Goal: Task Accomplishment & Management: Complete application form

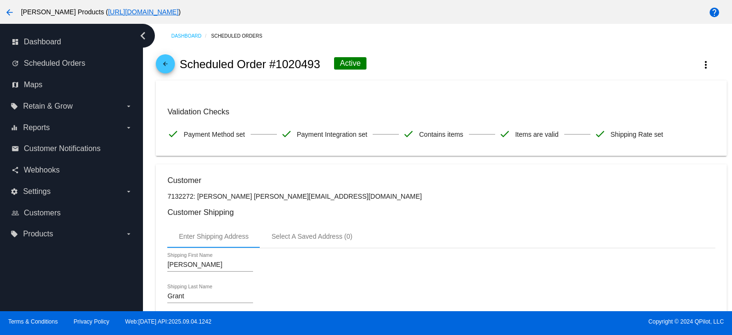
click at [167, 61] on mat-icon "arrow_back" at bounding box center [165, 66] width 11 height 11
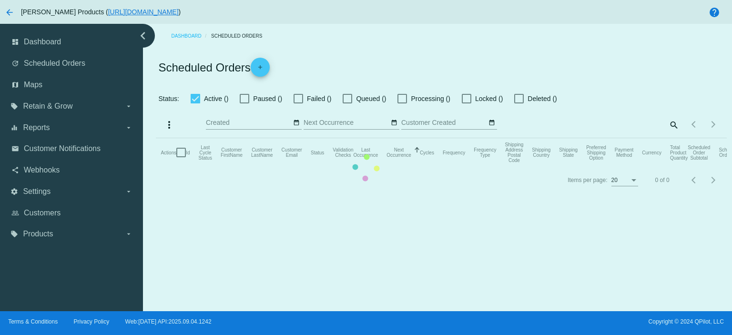
checkbox input "true"
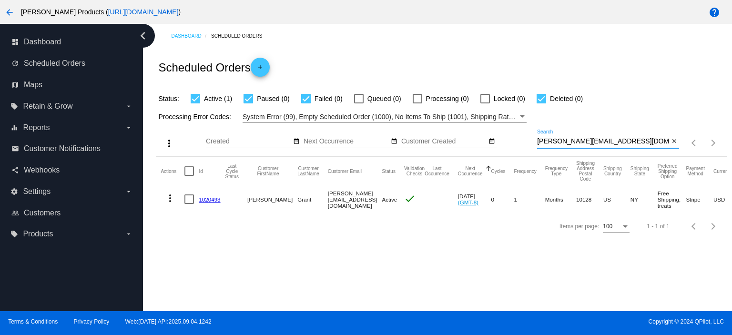
drag, startPoint x: 619, startPoint y: 144, endPoint x: 532, endPoint y: 148, distance: 87.3
click at [532, 148] on div "more_vert Sep Jan Feb Mar [DATE]" at bounding box center [441, 140] width 570 height 34
paste input "[EMAIL_ADDRESS]"
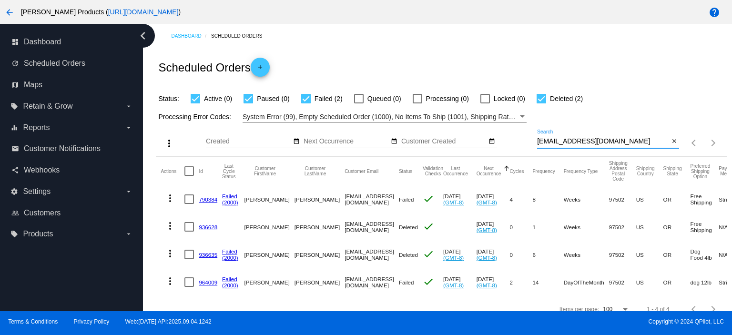
type input "[EMAIL_ADDRESS][DOMAIN_NAME]"
click at [205, 202] on link "790384" at bounding box center [208, 199] width 19 height 6
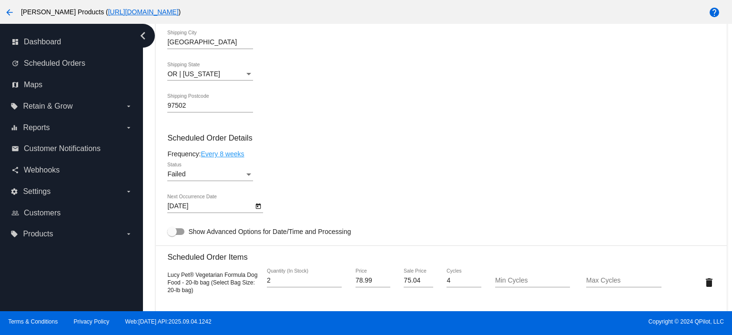
scroll to position [508, 0]
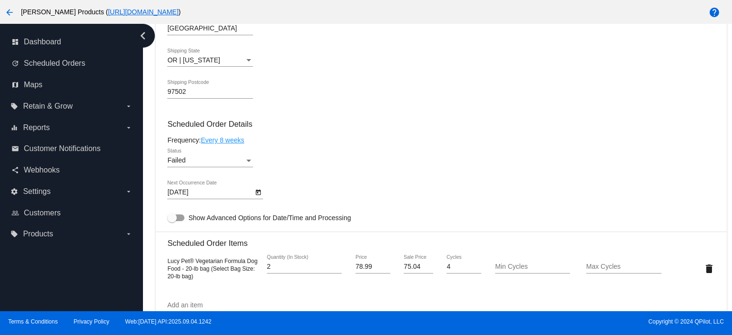
click at [193, 160] on div "Failed" at bounding box center [205, 161] width 77 height 8
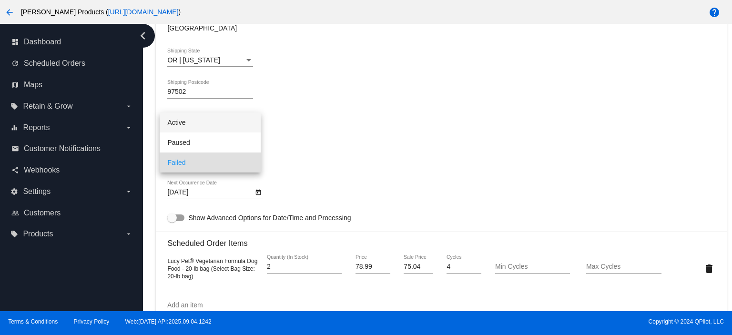
click at [195, 127] on span "Active" at bounding box center [210, 122] width 86 height 20
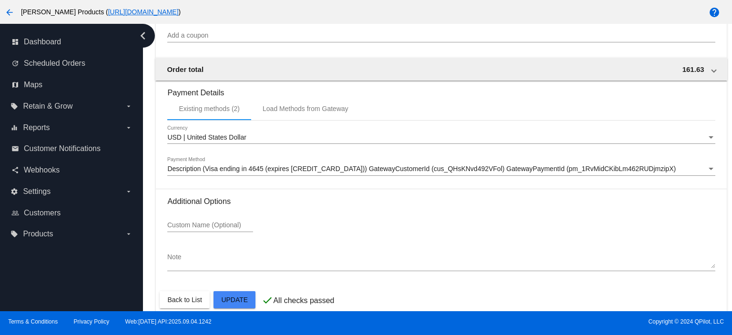
scroll to position [922, 0]
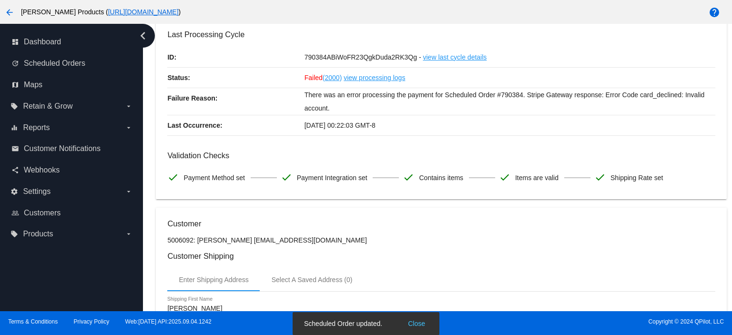
scroll to position [0, 0]
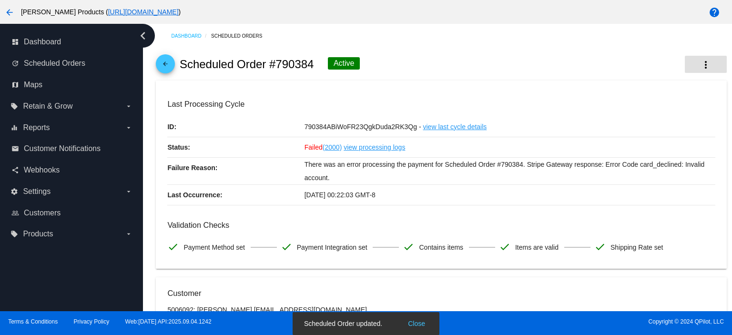
click at [700, 64] on mat-icon "more_vert" at bounding box center [705, 64] width 11 height 11
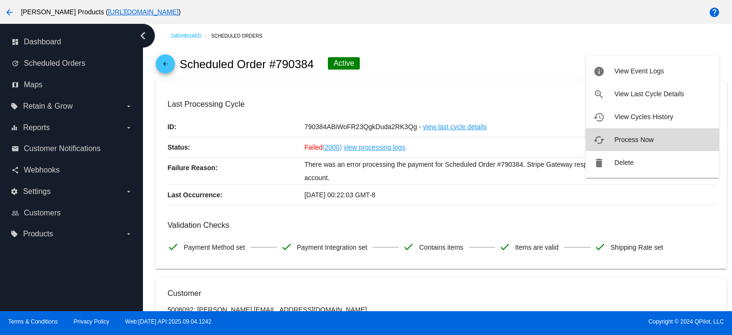
click at [621, 139] on span "Process Now" at bounding box center [633, 140] width 39 height 8
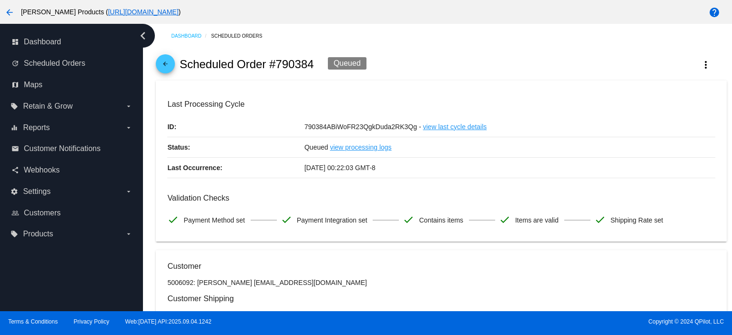
click at [163, 64] on mat-icon "arrow_back" at bounding box center [165, 66] width 11 height 11
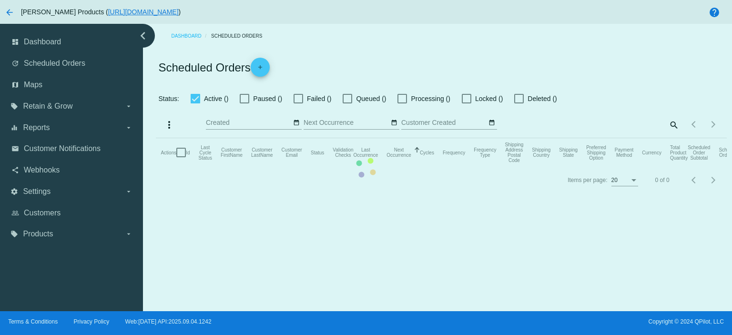
checkbox input "true"
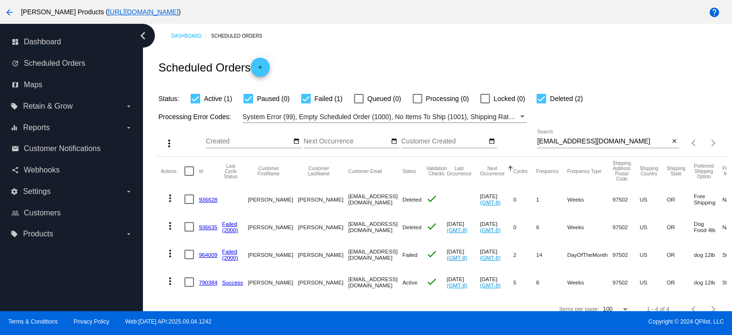
scroll to position [19, 0]
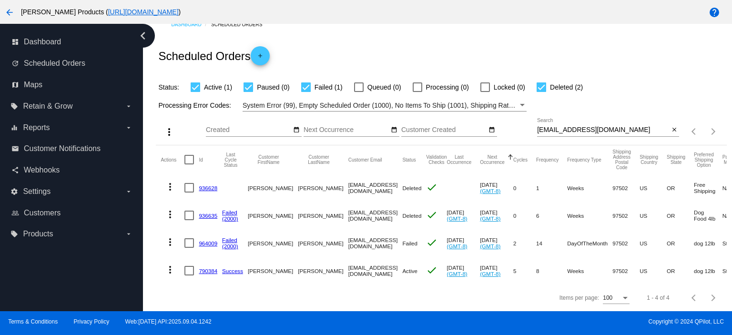
click at [207, 185] on link "936628" at bounding box center [208, 188] width 19 height 6
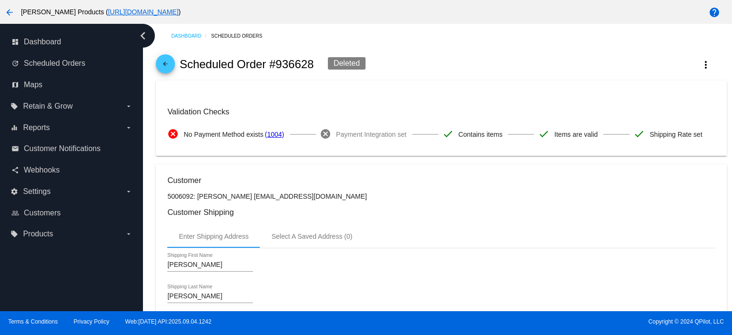
click at [171, 65] on mat-icon "arrow_back" at bounding box center [165, 66] width 11 height 11
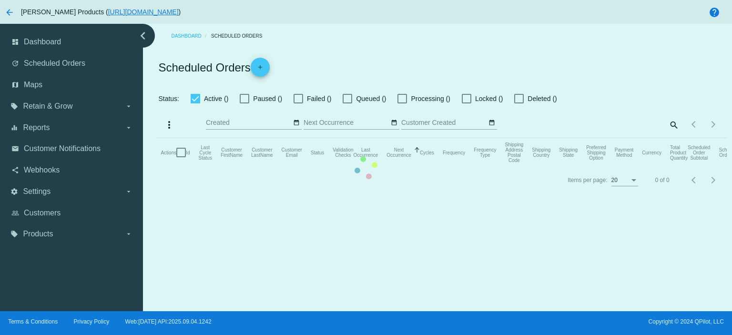
checkbox input "true"
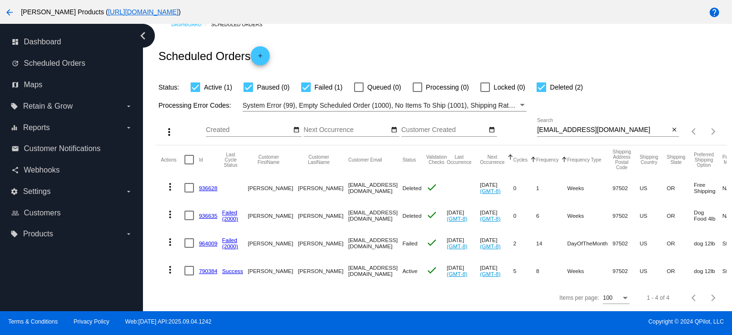
scroll to position [19, 0]
click at [171, 264] on mat-icon "more_vert" at bounding box center [169, 269] width 11 height 11
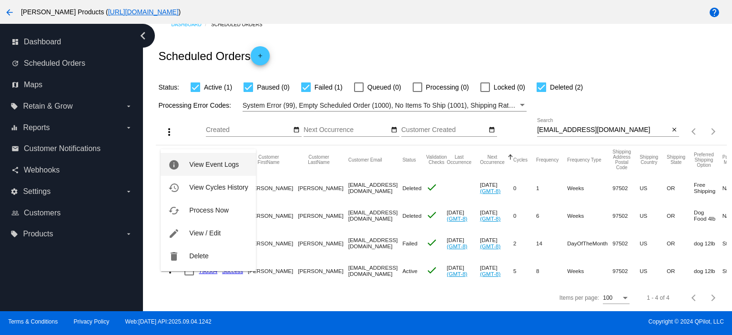
click at [213, 168] on button "info View Event Logs" at bounding box center [208, 164] width 95 height 23
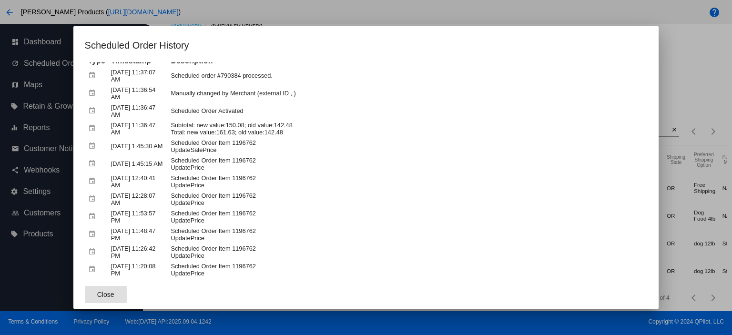
scroll to position [0, 0]
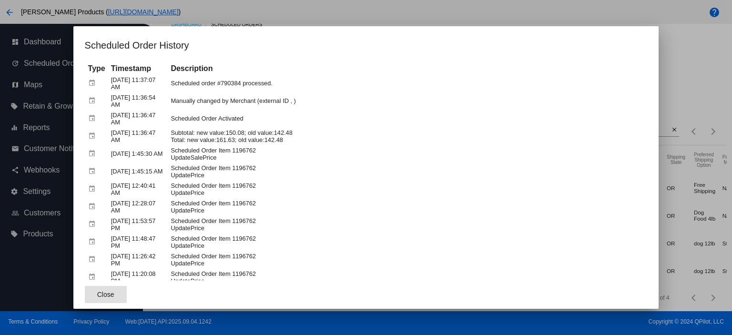
click at [106, 295] on span "Close" at bounding box center [105, 295] width 17 height 8
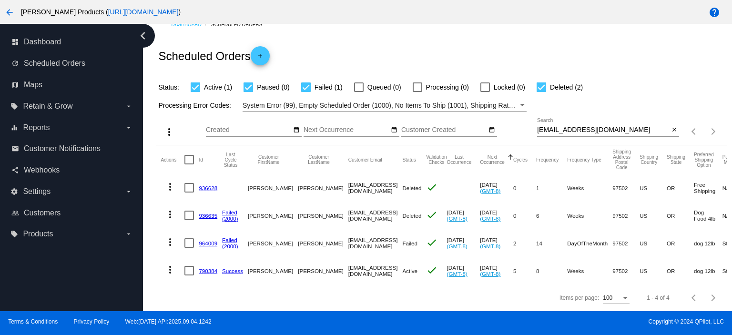
click at [169, 236] on mat-icon "more_vert" at bounding box center [169, 241] width 11 height 11
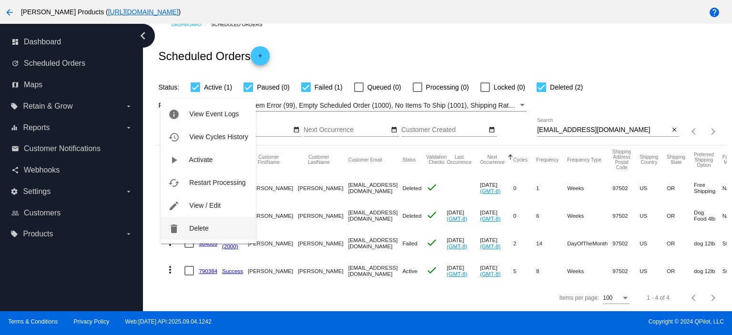
click at [194, 230] on span "Delete" at bounding box center [198, 228] width 19 height 8
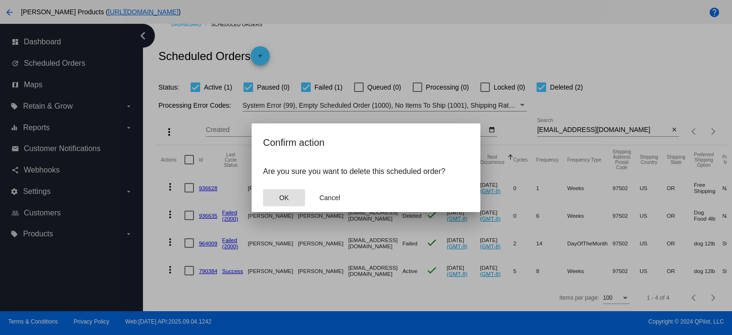
click at [285, 196] on span "OK" at bounding box center [284, 198] width 10 height 8
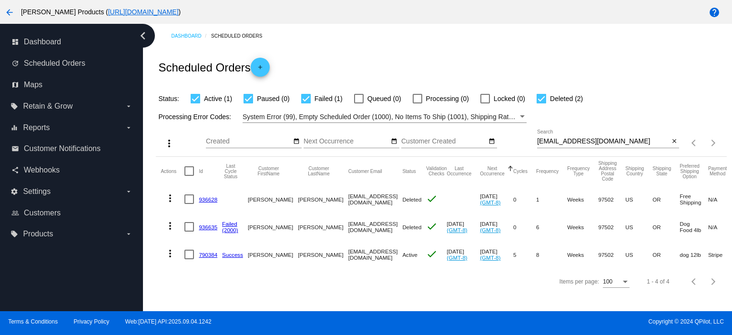
click at [210, 253] on link "790384" at bounding box center [208, 255] width 19 height 6
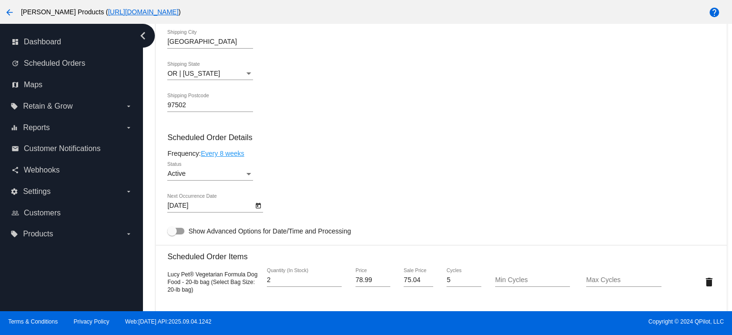
scroll to position [572, 0]
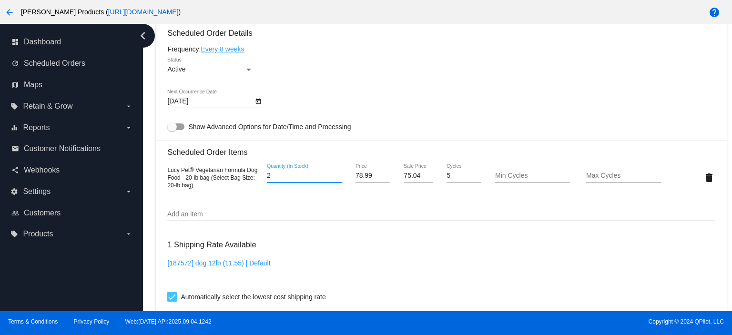
click at [271, 175] on input "2" at bounding box center [304, 176] width 75 height 8
click at [267, 180] on input "2" at bounding box center [304, 176] width 75 height 8
drag, startPoint x: 271, startPoint y: 179, endPoint x: 254, endPoint y: 184, distance: 17.5
click at [254, 184] on div "Lucy Pet® Vegetarian Formula Dog Food - 20-lb bag (Select Bag Size: 20-lb bag) …" at bounding box center [440, 177] width 547 height 27
type input "1"
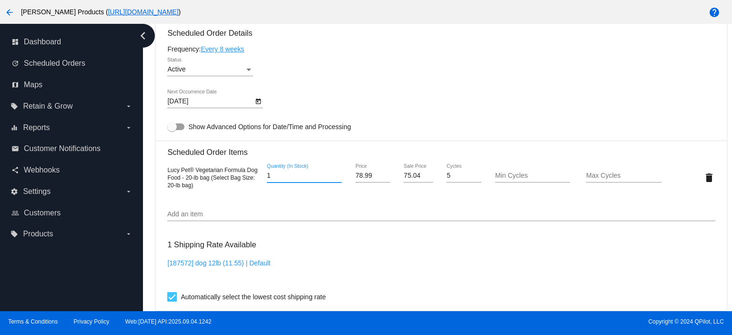
click at [215, 52] on mat-card "Customer 5006092: [PERSON_NAME] [EMAIL_ADDRESS][DOMAIN_NAME] Customer Shipping …" at bounding box center [441, 154] width 570 height 953
click at [227, 47] on link "Every 8 weeks" at bounding box center [222, 49] width 43 height 8
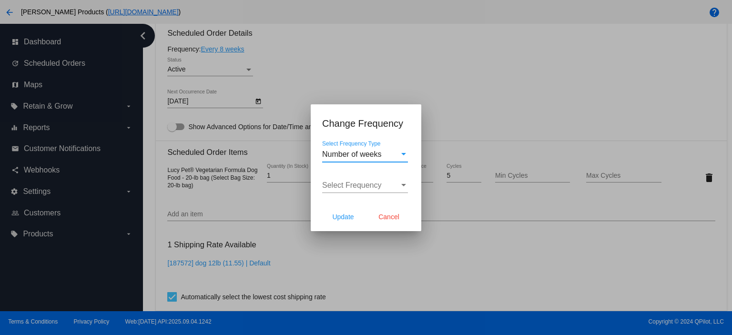
click at [347, 152] on span "Number of weeks" at bounding box center [352, 154] width 60 height 8
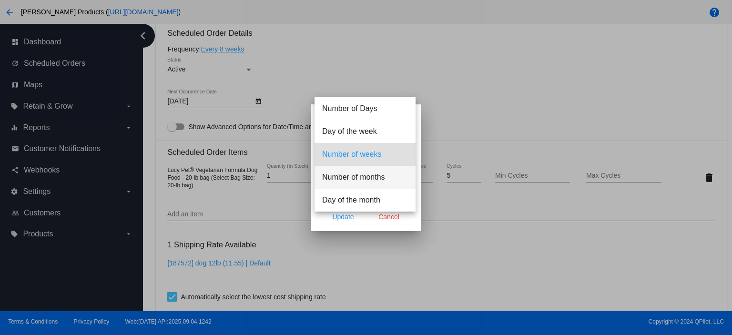
click at [360, 176] on span "Number of months" at bounding box center [365, 177] width 86 height 23
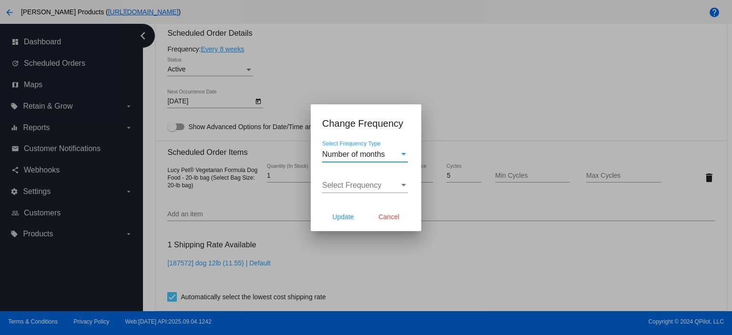
click at [334, 184] on span "Select Frequency" at bounding box center [352, 185] width 60 height 8
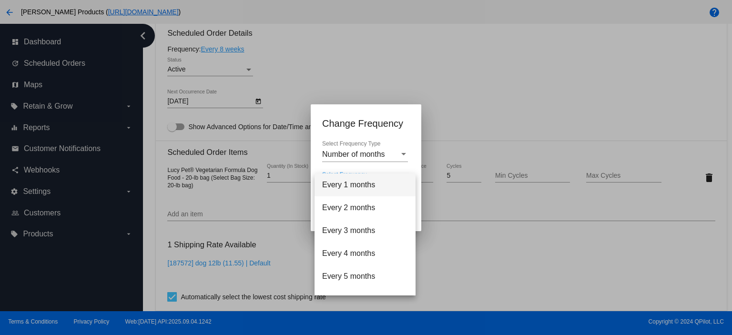
click at [342, 183] on span "Every 1 months" at bounding box center [365, 184] width 86 height 23
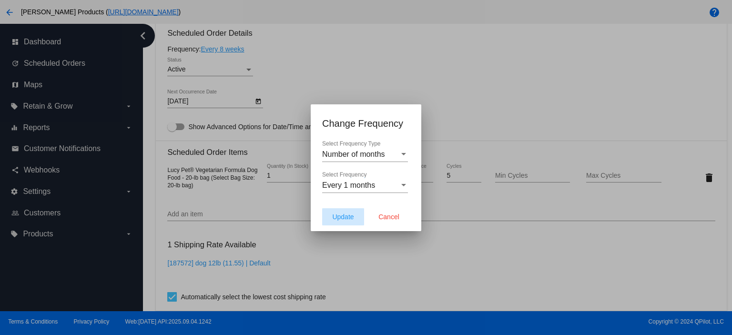
click at [345, 213] on span "Update" at bounding box center [342, 217] width 21 height 8
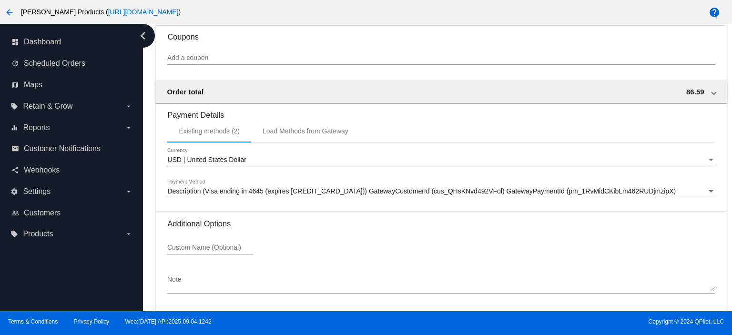
scroll to position [894, 0]
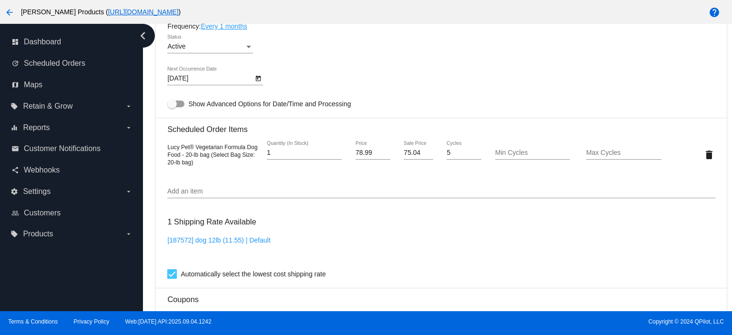
scroll to position [577, 0]
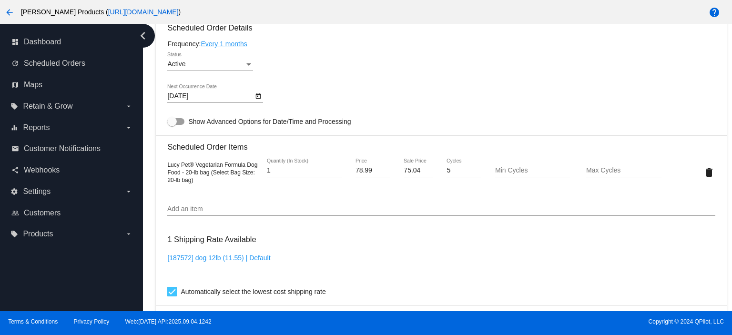
click at [231, 46] on link "Every 1 months" at bounding box center [224, 44] width 46 height 8
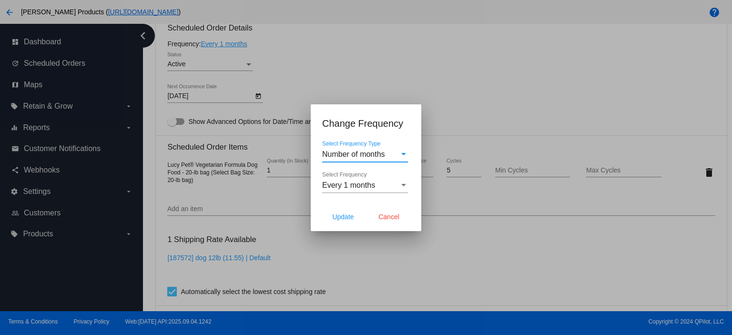
click at [345, 154] on span "Number of months" at bounding box center [353, 154] width 63 height 8
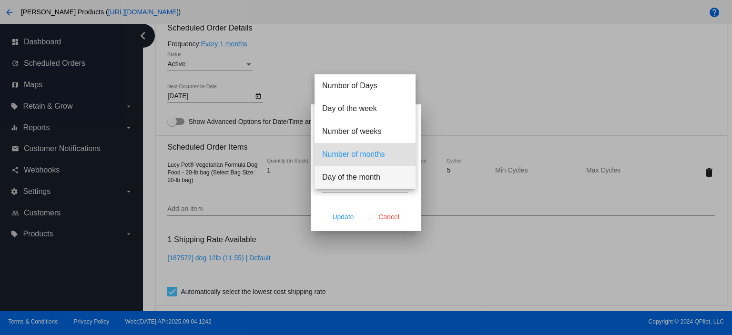
click at [349, 171] on span "Day of the month" at bounding box center [365, 177] width 86 height 23
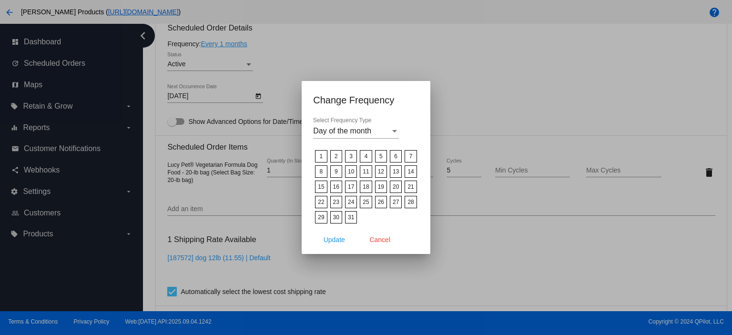
click at [410, 173] on label "14" at bounding box center [411, 171] width 12 height 12
click at [0, 0] on input "14" at bounding box center [0, 0] width 0 height 0
click at [335, 239] on span "Update" at bounding box center [334, 240] width 21 height 8
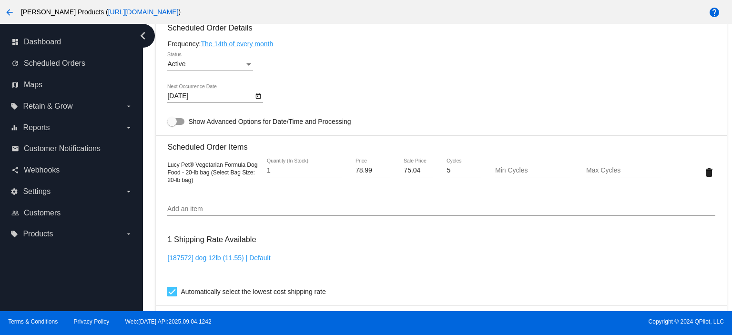
type input "[DATE]"
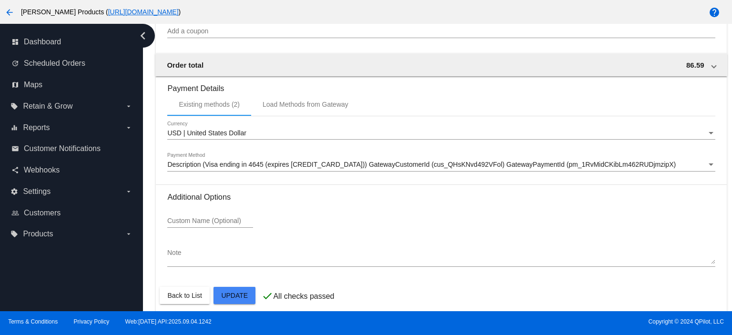
scroll to position [894, 0]
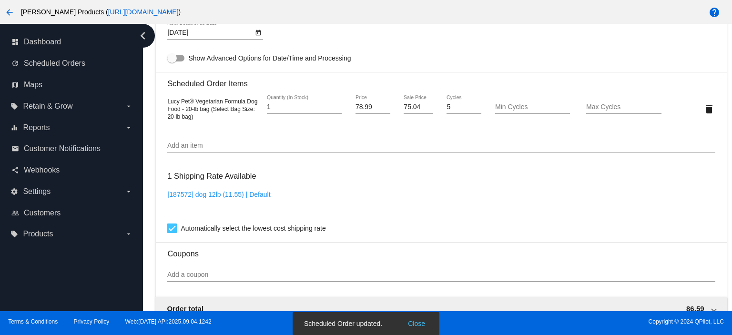
scroll to position [768, 0]
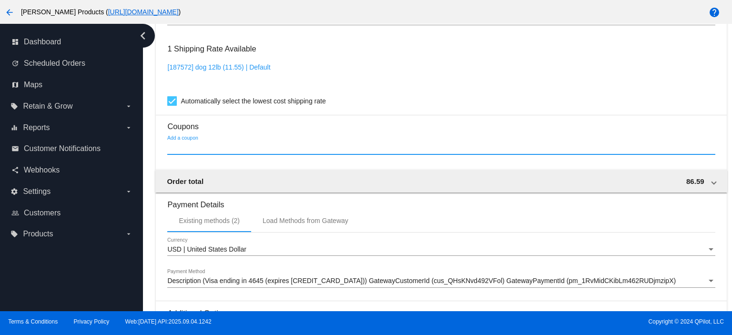
click at [189, 150] on input "Add a coupon" at bounding box center [440, 148] width 547 height 8
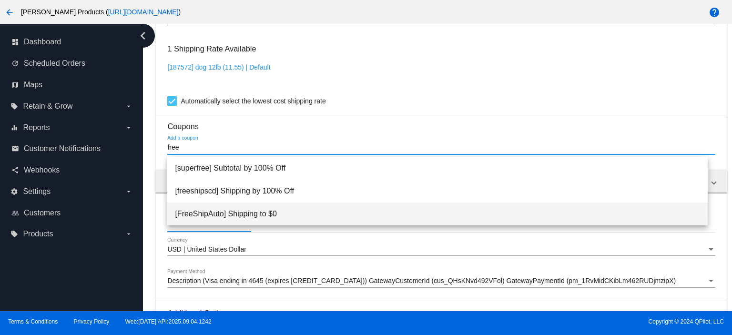
type input "free"
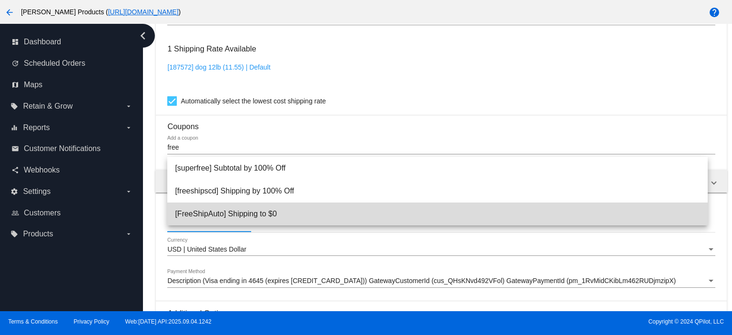
click at [204, 208] on span "[FreeShipAuto] Shipping to $0" at bounding box center [437, 214] width 525 height 23
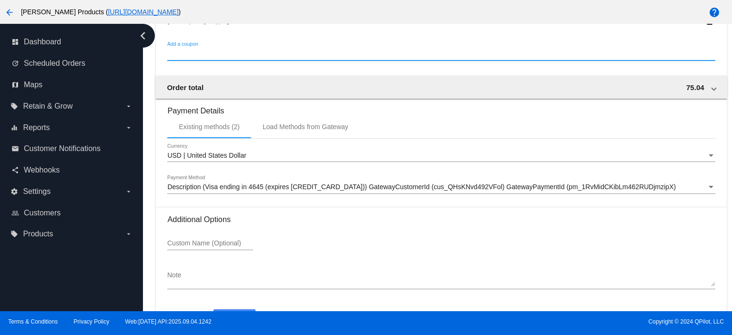
scroll to position [928, 0]
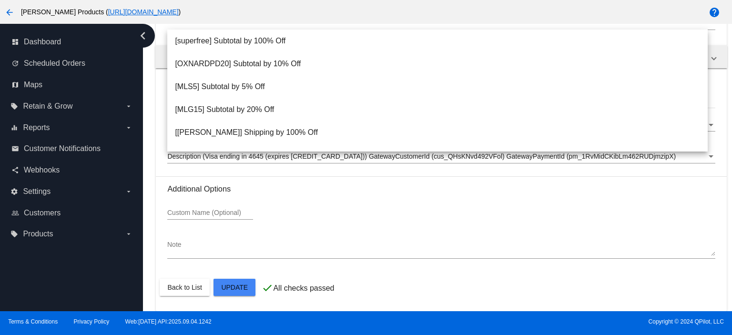
click at [263, 198] on div "Additional Options Custom Name (Optional) Note" at bounding box center [440, 225] width 547 height 83
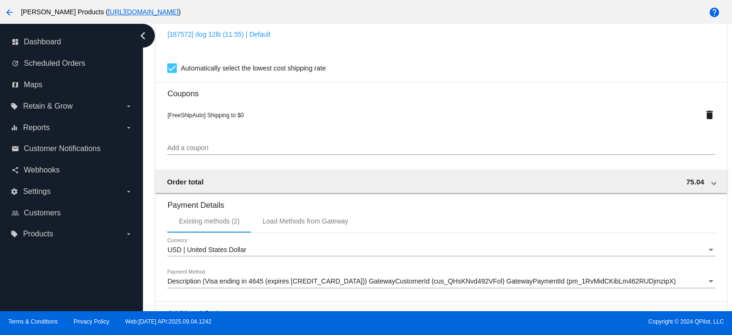
scroll to position [801, 0]
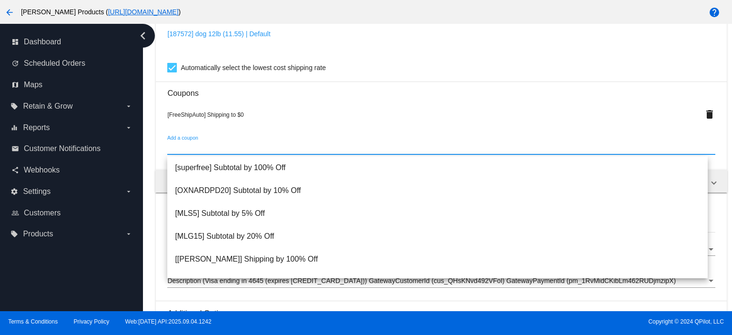
click at [183, 146] on input "Add a coupon" at bounding box center [440, 148] width 547 height 8
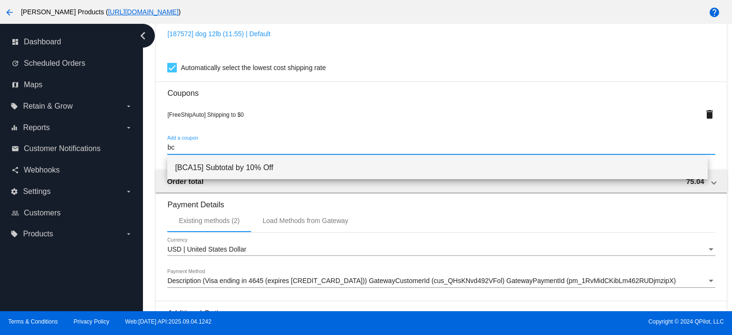
type input "bc"
click at [183, 165] on span "[BCA15] Subtotal by 10% Off" at bounding box center [437, 167] width 525 height 23
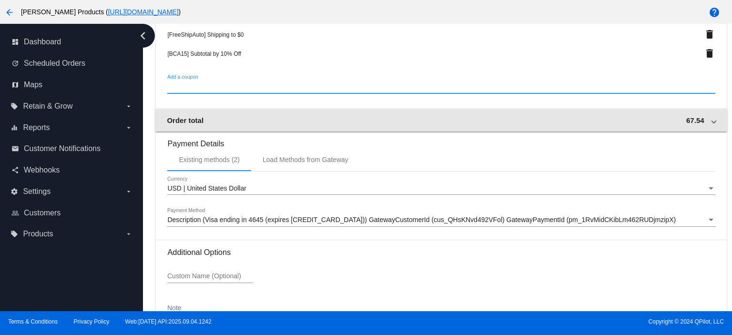
scroll to position [947, 0]
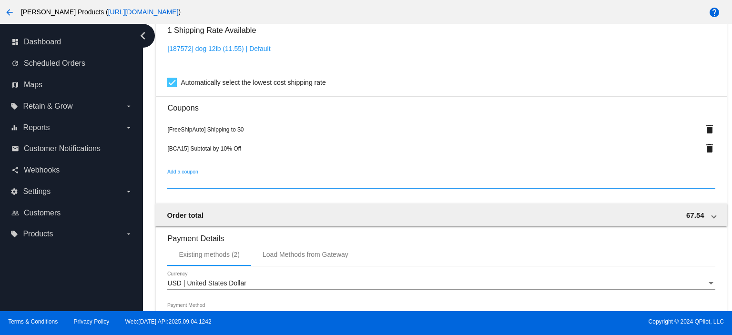
scroll to position [757, 0]
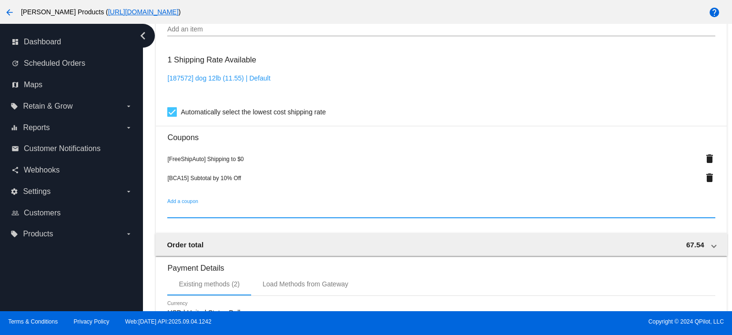
click at [172, 113] on div at bounding box center [172, 112] width 10 height 10
click at [172, 117] on input "Automatically select the lowest cost shipping rate" at bounding box center [172, 117] width 0 height 0
checkbox input "false"
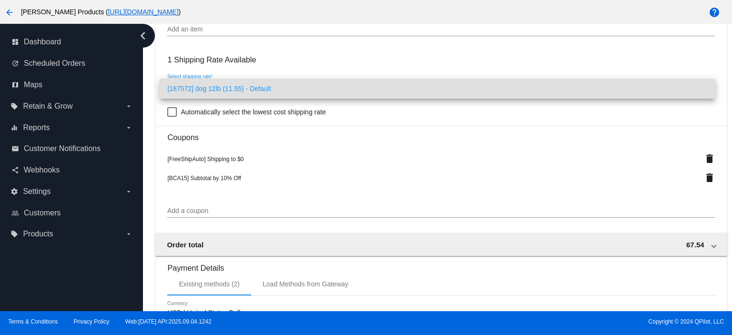
click at [172, 112] on div at bounding box center [366, 167] width 732 height 335
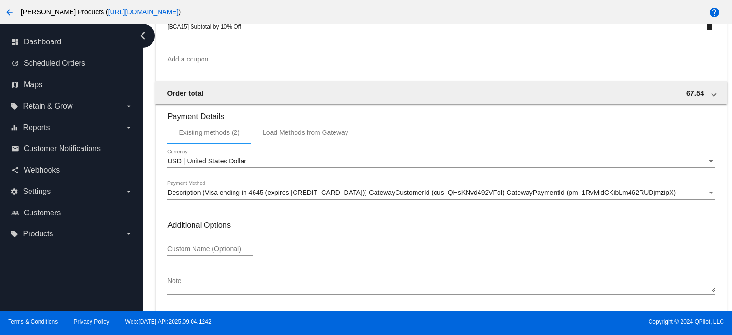
scroll to position [947, 0]
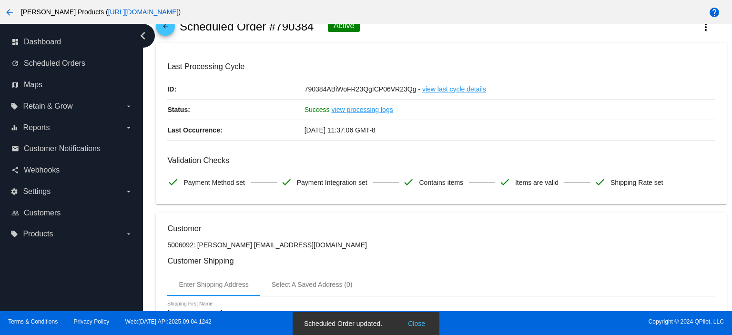
scroll to position [0, 0]
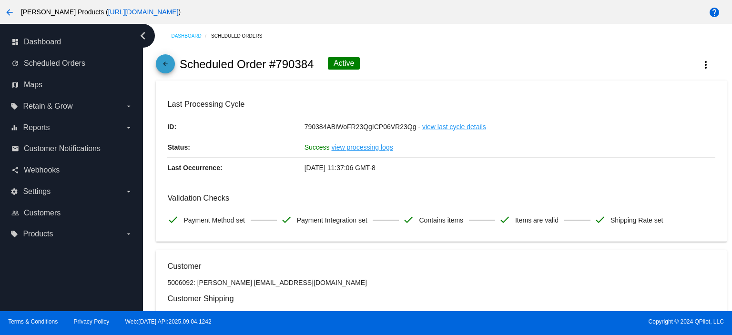
click at [169, 66] on mat-icon "arrow_back" at bounding box center [165, 66] width 11 height 11
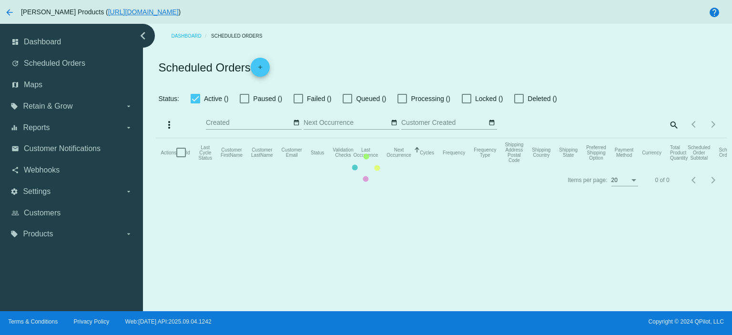
checkbox input "true"
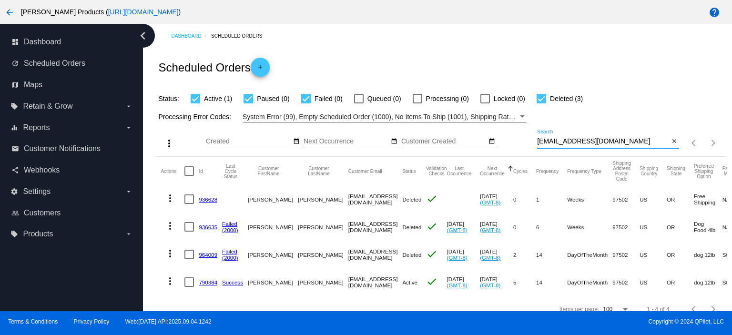
drag, startPoint x: 616, startPoint y: 142, endPoint x: 497, endPoint y: 146, distance: 118.7
click at [501, 147] on div "more_vert Sep Jan Feb Mar [DATE]" at bounding box center [441, 140] width 570 height 34
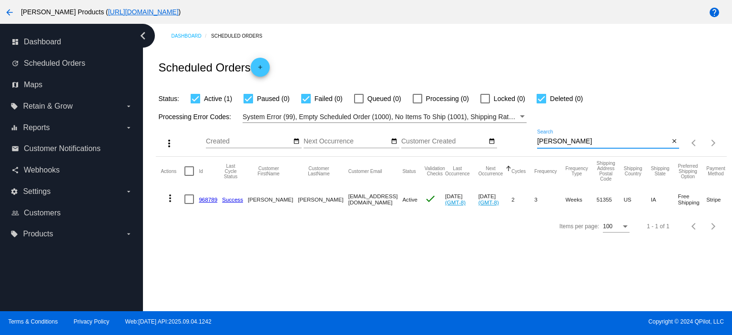
type input "[EMAIL_ADDRESS][DOMAIN_NAME]"
click at [208, 200] on link "968789" at bounding box center [208, 199] width 19 height 6
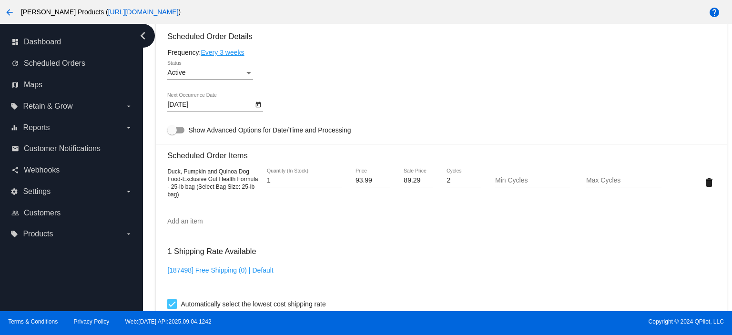
scroll to position [572, 0]
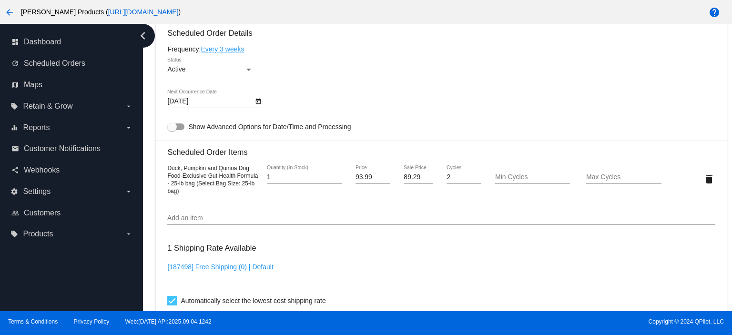
click at [220, 51] on link "Every 3 weeks" at bounding box center [222, 49] width 43 height 8
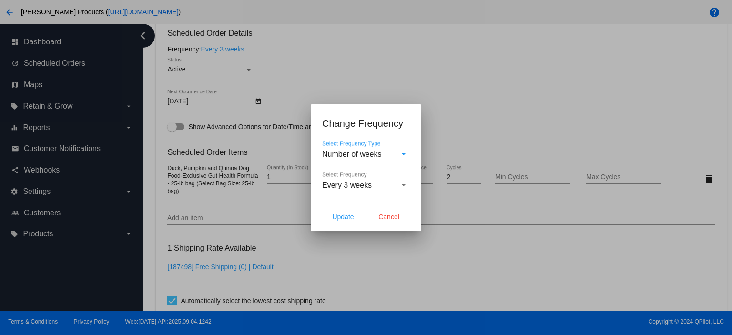
click at [351, 157] on span "Number of weeks" at bounding box center [352, 154] width 60 height 8
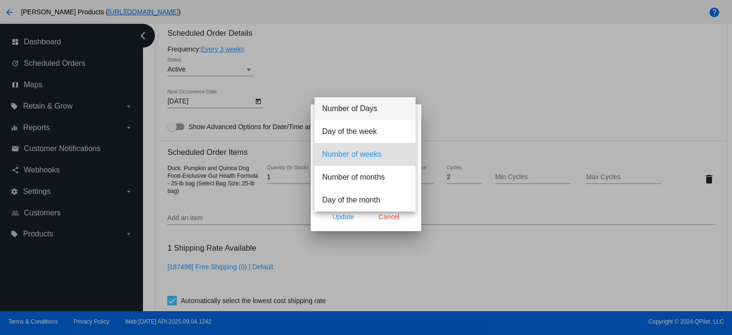
click at [356, 111] on span "Number of Days" at bounding box center [365, 108] width 86 height 23
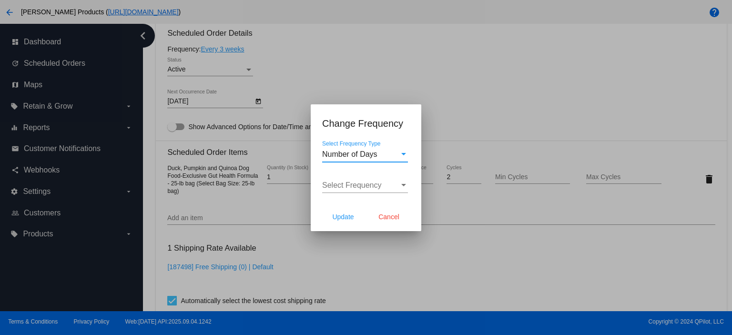
click at [334, 186] on span "Select Frequency" at bounding box center [352, 185] width 60 height 8
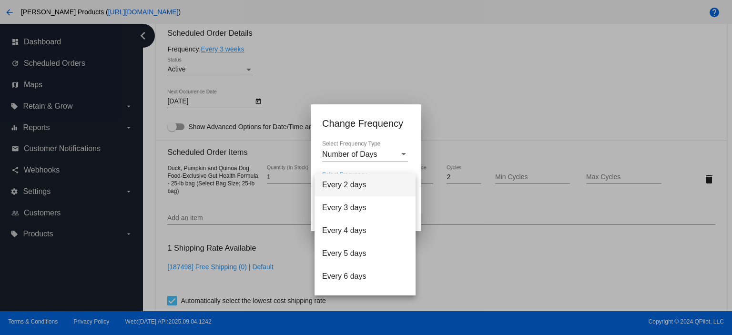
click at [221, 51] on div at bounding box center [366, 167] width 732 height 335
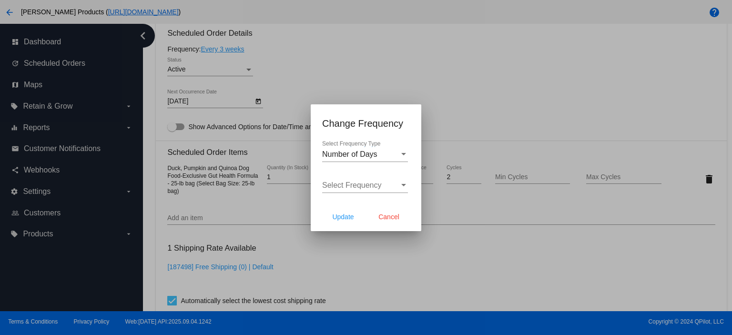
click at [347, 169] on div "Number of Days Select Frequency Type" at bounding box center [365, 156] width 86 height 31
click at [347, 178] on div "Select Frequency Select Frequency" at bounding box center [365, 182] width 86 height 21
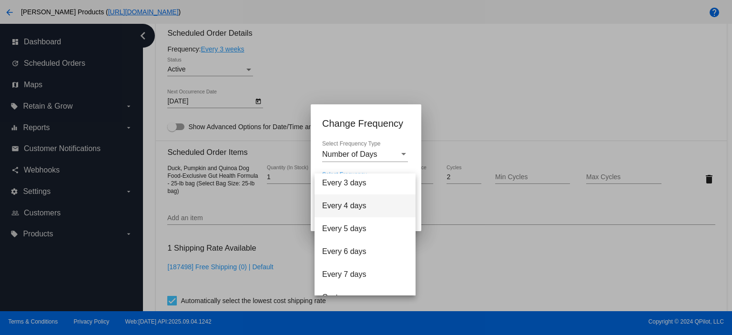
scroll to position [38, 0]
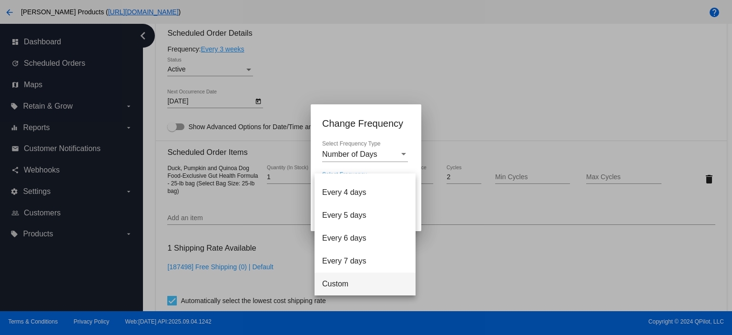
click at [343, 285] on span "Custom" at bounding box center [365, 284] width 86 height 23
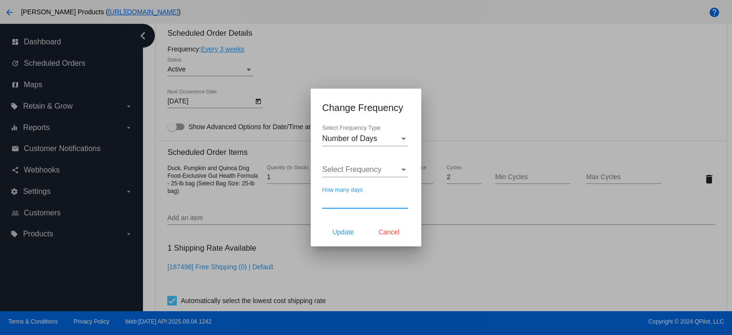
click at [340, 202] on input "How many days" at bounding box center [365, 200] width 86 height 9
type input "37"
click at [343, 234] on span "Update" at bounding box center [342, 232] width 21 height 8
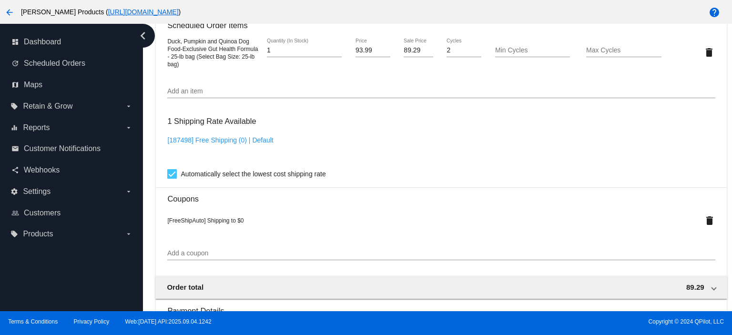
scroll to position [572, 0]
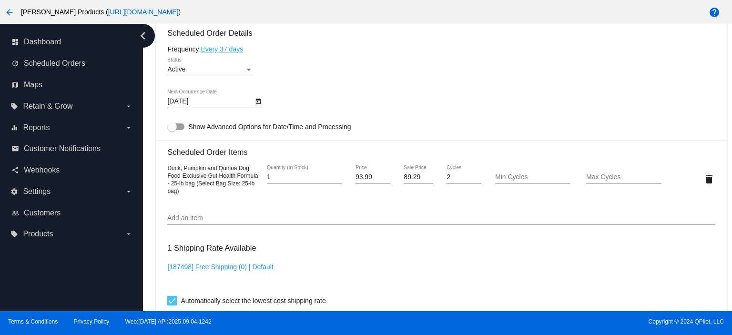
click at [201, 104] on body "arrow_back [PERSON_NAME] Products ( [URL][DOMAIN_NAME] ) help dashboard Dashboa…" at bounding box center [366, 167] width 732 height 335
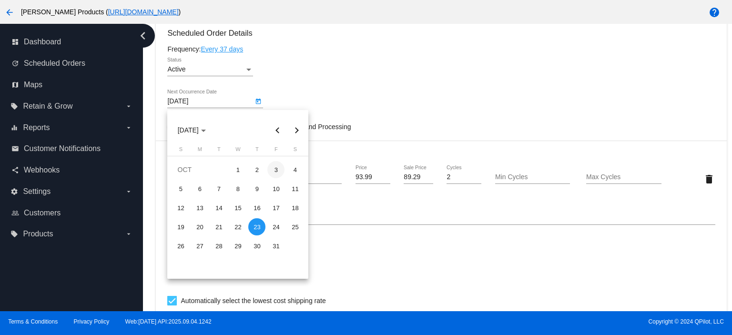
click at [272, 168] on div "3" at bounding box center [275, 169] width 17 height 17
type input "[DATE]"
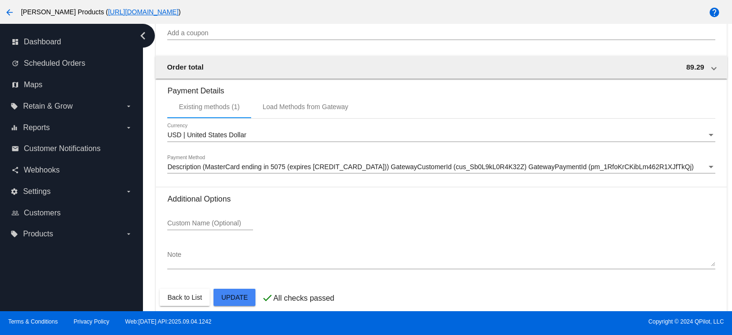
scroll to position [933, 0]
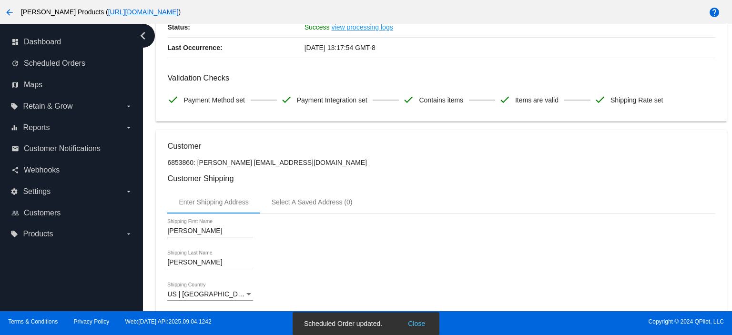
scroll to position [0, 0]
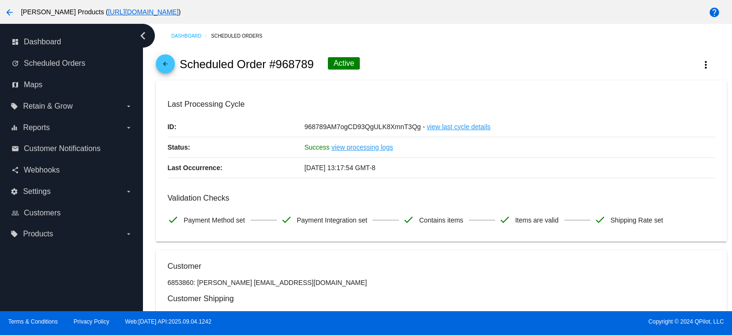
click at [167, 67] on mat-icon "arrow_back" at bounding box center [165, 66] width 11 height 11
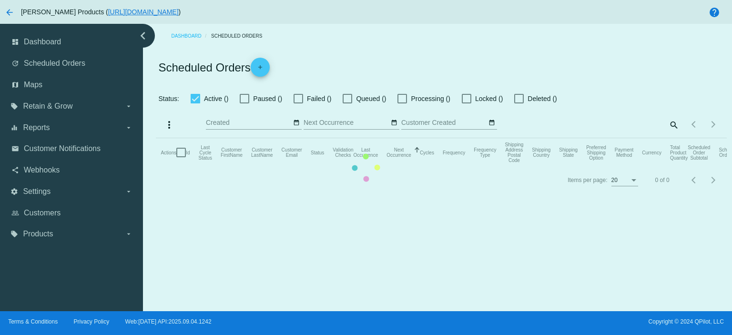
checkbox input "true"
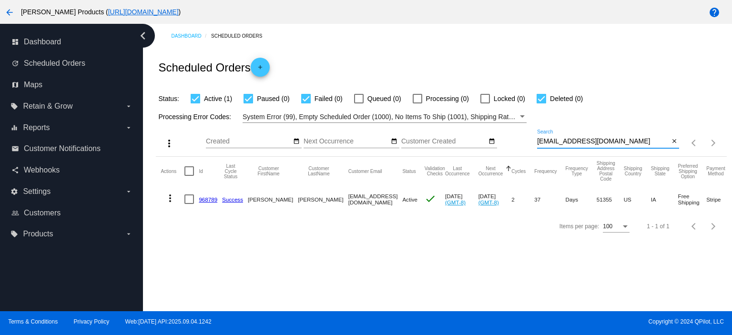
drag, startPoint x: 630, startPoint y: 143, endPoint x: 539, endPoint y: 148, distance: 91.2
click at [539, 148] on div "[EMAIL_ADDRESS][DOMAIN_NAME] Search close" at bounding box center [608, 143] width 142 height 27
type input "g"
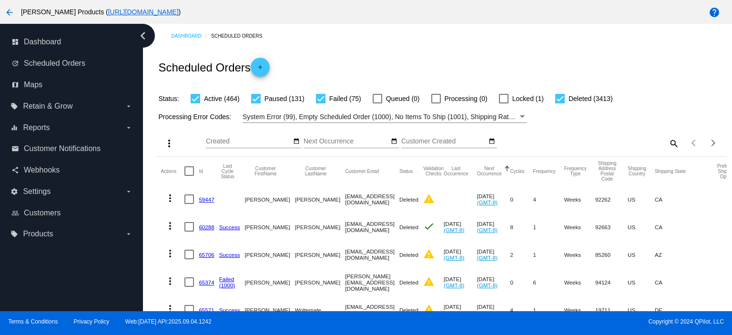
click at [266, 68] on mat-icon "add" at bounding box center [259, 69] width 11 height 11
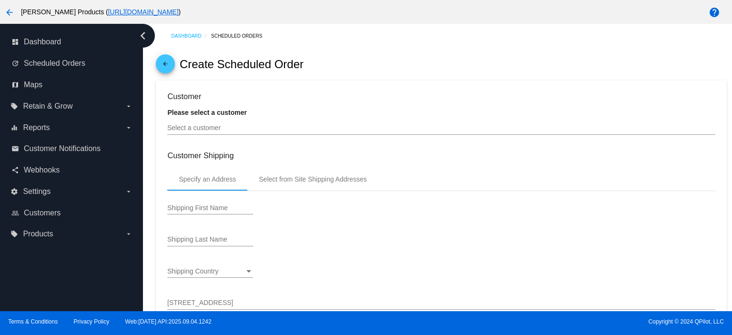
type input "[DATE]"
click at [261, 131] on input "Select a customer" at bounding box center [440, 128] width 547 height 8
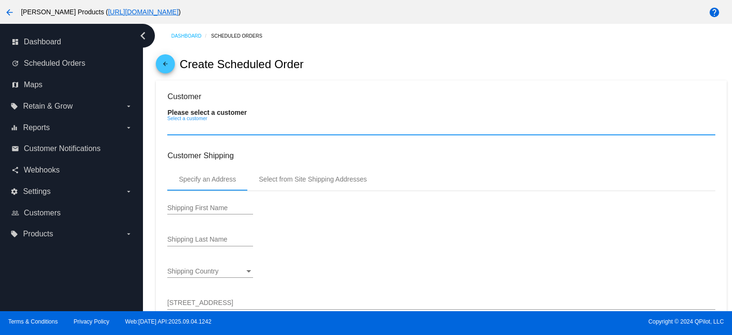
paste input "[EMAIL_ADDRESS][DOMAIN_NAME]"
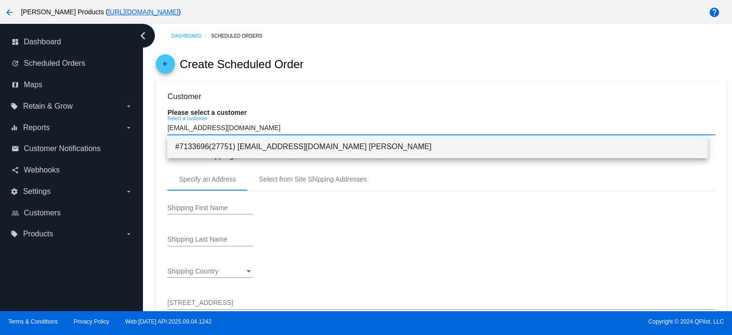
type input "[EMAIL_ADDRESS][DOMAIN_NAME]"
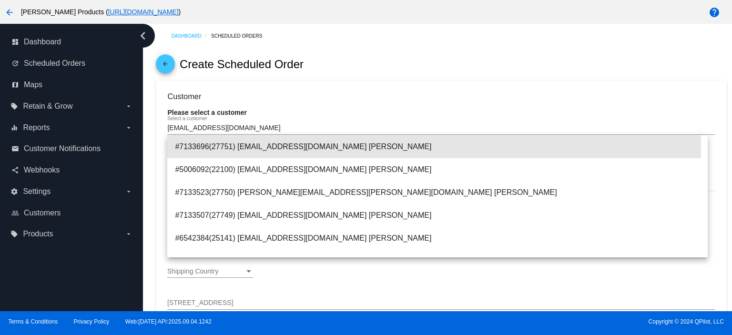
click at [276, 143] on span "#7133696(27751) [EMAIL_ADDRESS][DOMAIN_NAME] [PERSON_NAME]" at bounding box center [437, 146] width 525 height 23
type input "Crissandra"
type input "[PERSON_NAME]"
type input "8115 [PERSON_NAME]"
type input "Center Line"
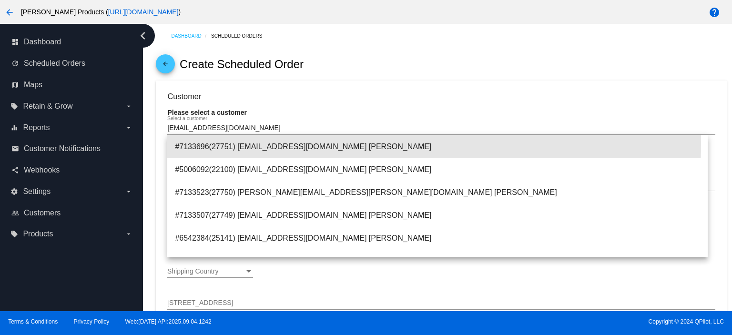
type input "48015"
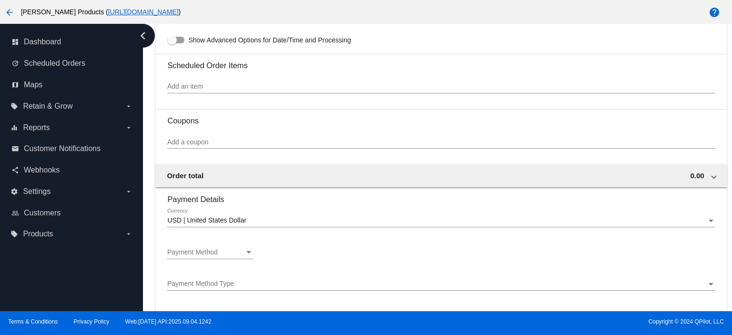
scroll to position [572, 0]
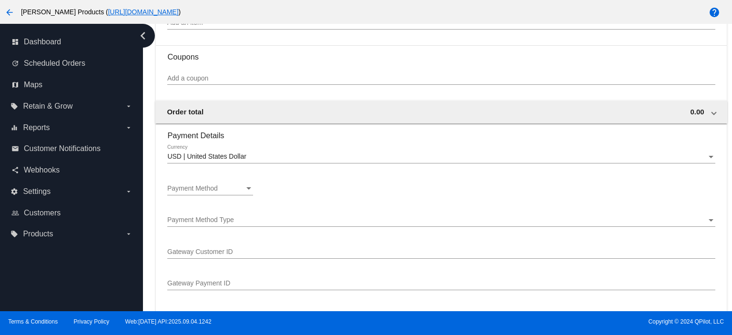
click at [216, 184] on div "Payment Method Payment Method" at bounding box center [210, 186] width 86 height 19
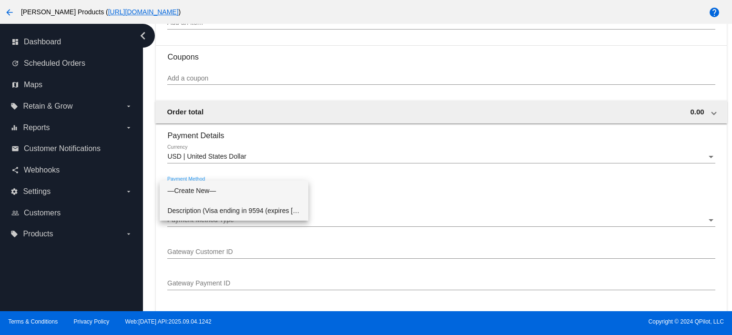
click at [213, 209] on span "Description (Visa ending in 9594 (expires [CREDIT_CARD_DATA])) GatewayCustomerI…" at bounding box center [233, 211] width 133 height 20
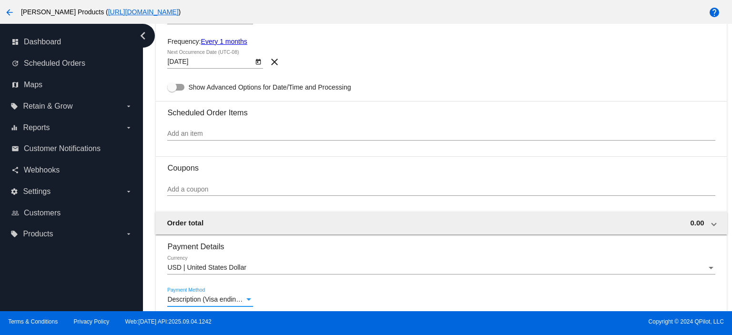
scroll to position [381, 0]
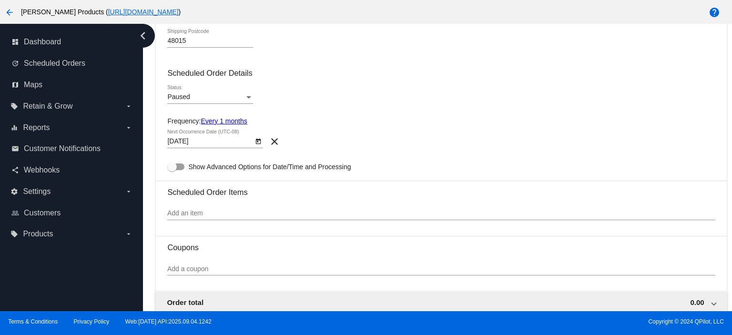
click at [185, 213] on input "Add an item" at bounding box center [440, 214] width 547 height 8
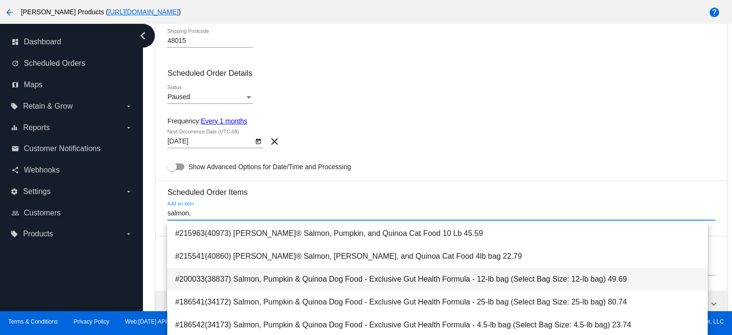
scroll to position [63, 0]
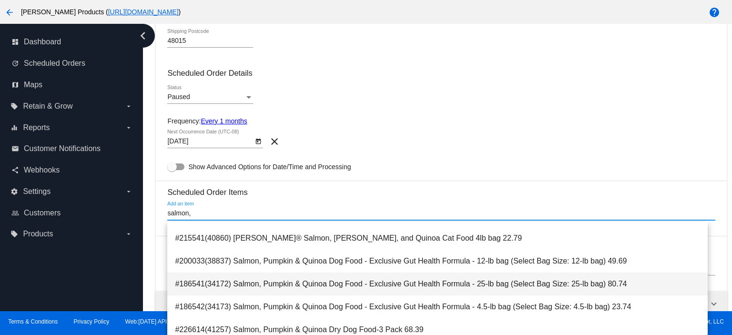
type input "salmon,"
click at [484, 285] on span "#186541(34172) Salmon, Pumpkin & Quinoa Dog Food - Exclusive Gut Health Formula…" at bounding box center [437, 284] width 525 height 23
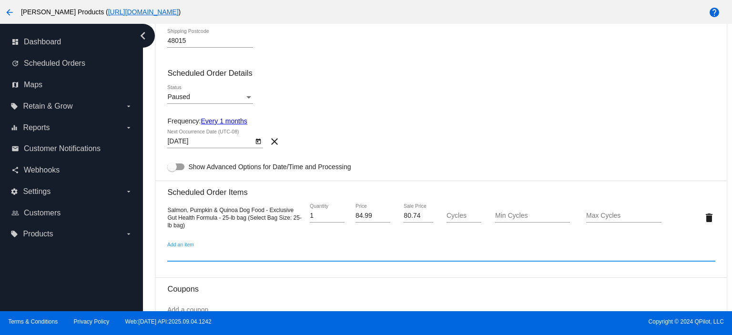
click at [176, 258] on input "Add an item" at bounding box center [440, 255] width 547 height 8
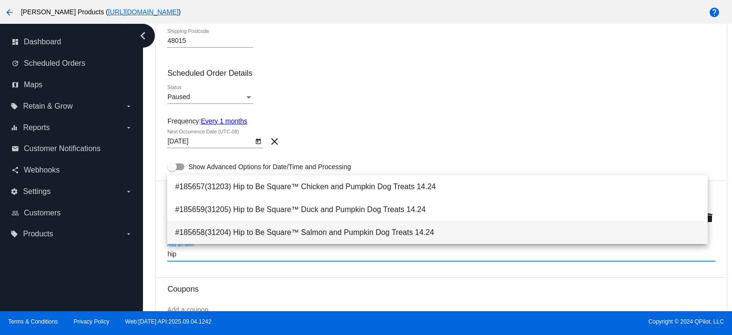
type input "hip"
click at [381, 221] on span "#185658(31204) Hip to Be Square™ Salmon and Pumpkin Dog Treats 14.24" at bounding box center [437, 232] width 525 height 23
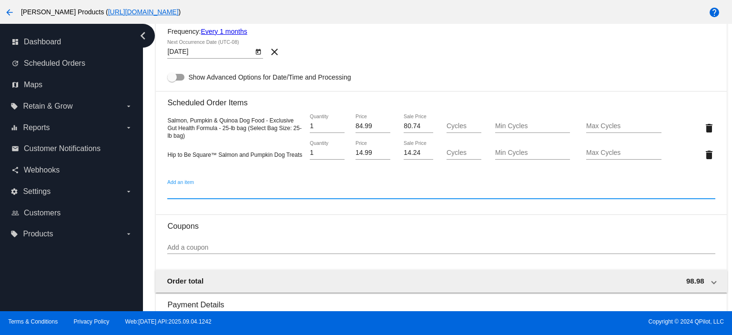
scroll to position [508, 0]
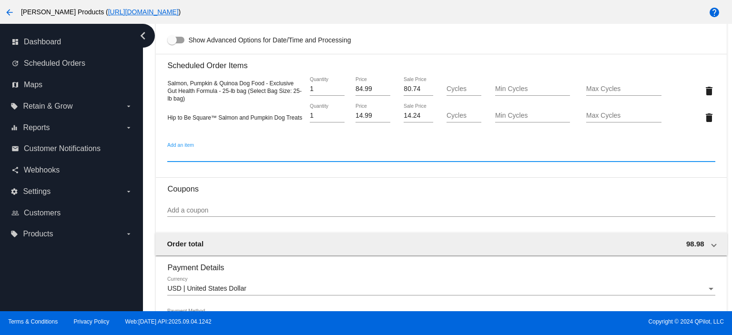
click at [179, 213] on input "Add a coupon" at bounding box center [440, 211] width 547 height 8
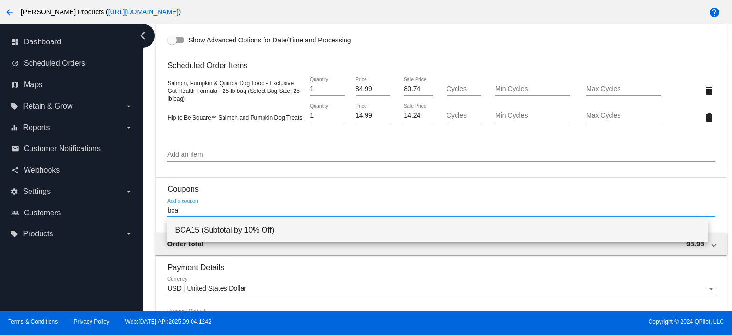
type input "bca"
click at [211, 230] on span "BCA15 (Subtotal by 10% Off)" at bounding box center [437, 230] width 525 height 23
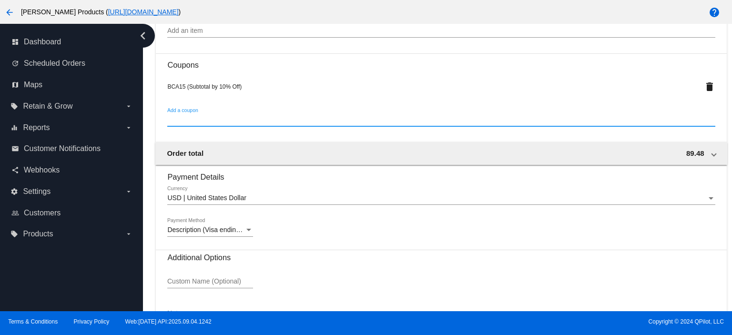
scroll to position [635, 0]
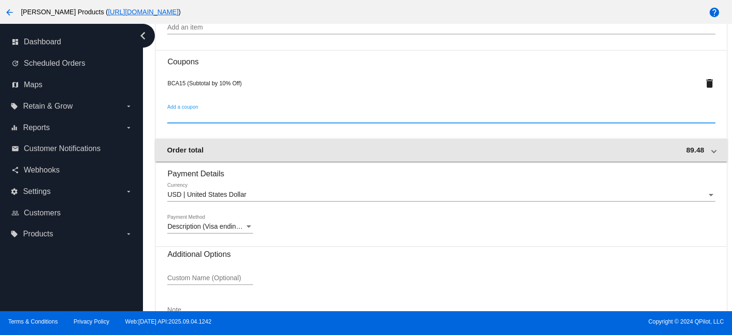
click at [712, 152] on span at bounding box center [714, 150] width 4 height 8
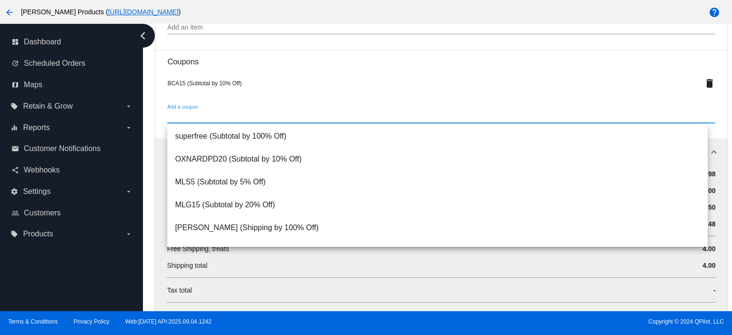
click at [183, 118] on input "Add a coupon" at bounding box center [440, 117] width 547 height 8
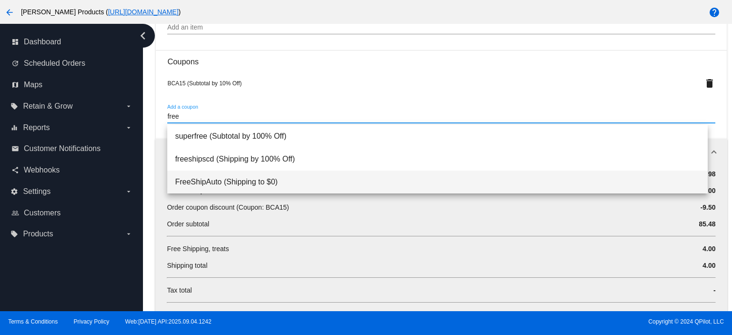
type input "free"
click at [212, 176] on span "FreeShipAuto (Shipping to $0)" at bounding box center [437, 182] width 525 height 23
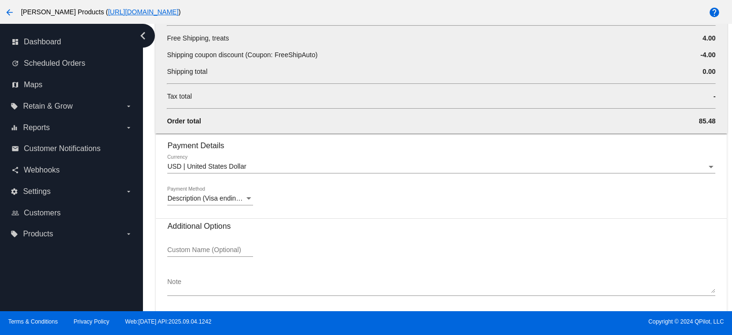
scroll to position [892, 0]
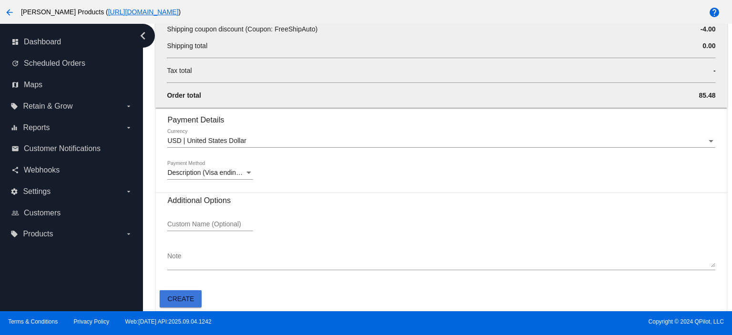
click at [185, 296] on span "Create" at bounding box center [181, 299] width 27 height 8
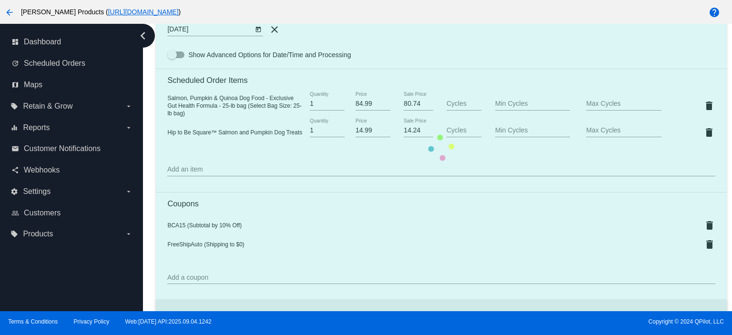
scroll to position [320, 0]
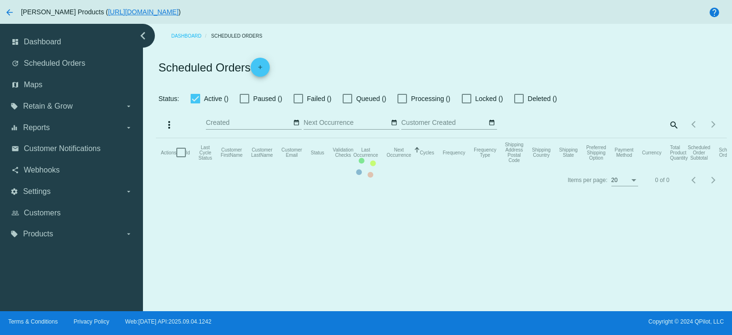
checkbox input "true"
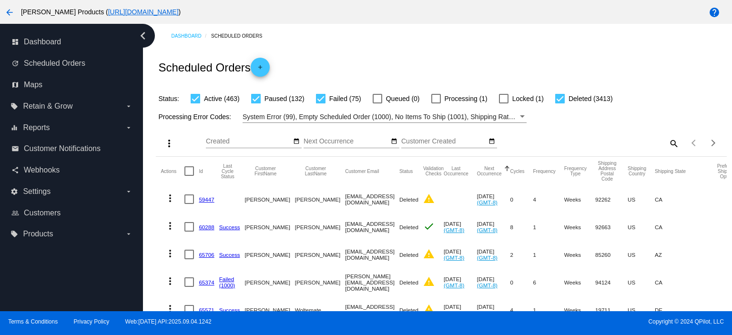
click at [668, 144] on mat-icon "search" at bounding box center [673, 143] width 11 height 15
paste input "[EMAIL_ADDRESS][DOMAIN_NAME]"
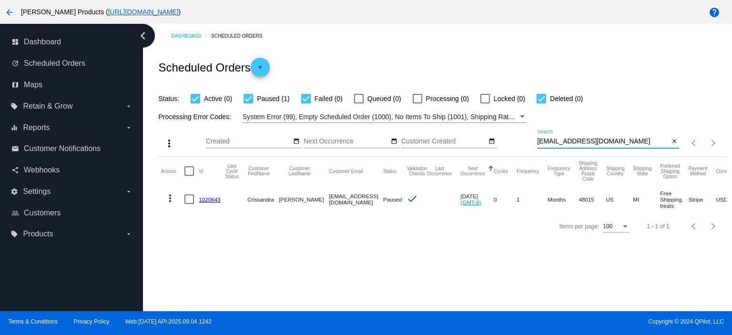
type input "[EMAIL_ADDRESS][DOMAIN_NAME]"
click at [208, 198] on link "1020643" at bounding box center [209, 199] width 21 height 6
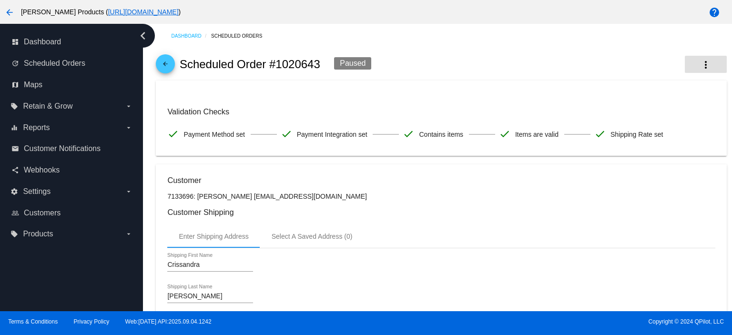
click at [700, 61] on mat-icon "more_vert" at bounding box center [705, 64] width 11 height 11
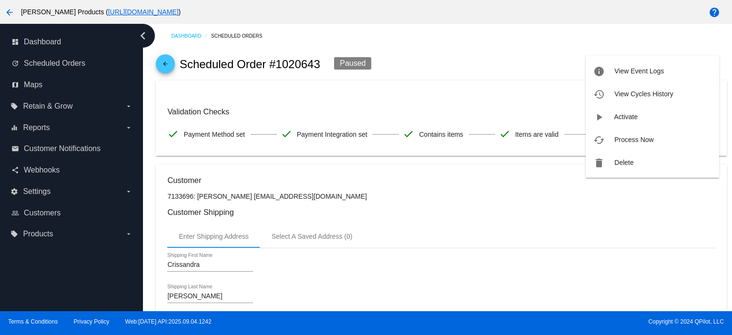
click at [537, 76] on div at bounding box center [366, 167] width 732 height 335
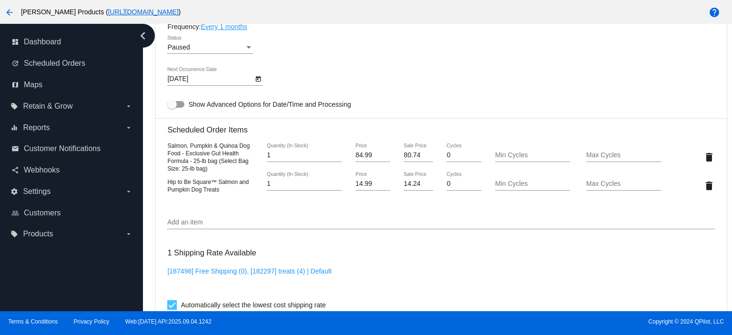
scroll to position [445, 0]
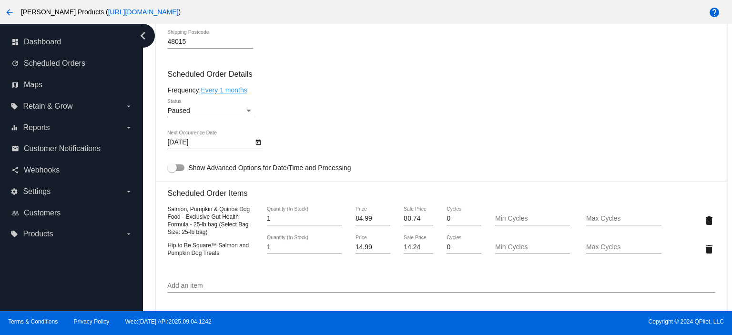
click at [197, 112] on div "Paused" at bounding box center [205, 111] width 77 height 8
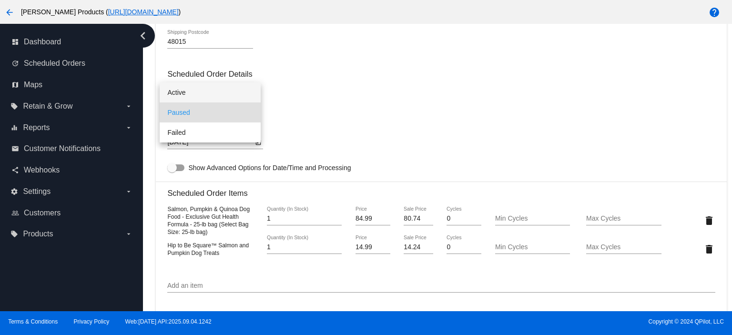
click at [194, 95] on span "Active" at bounding box center [210, 92] width 86 height 20
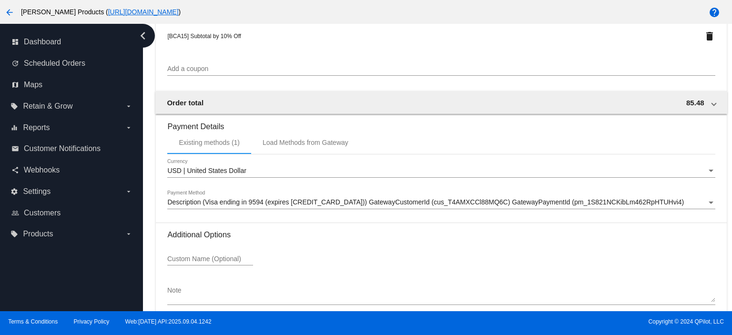
scroll to position [889, 0]
